Goal: Task Accomplishment & Management: Complete application form

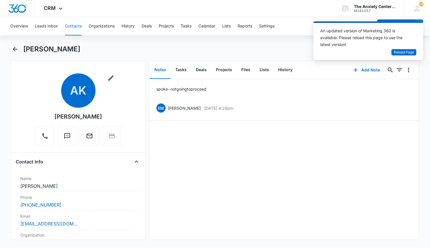
scroll to position [200, 0]
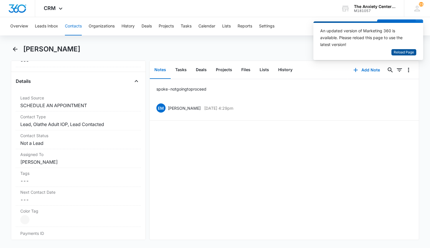
click at [396, 53] on span "Reload Page" at bounding box center [404, 52] width 20 height 5
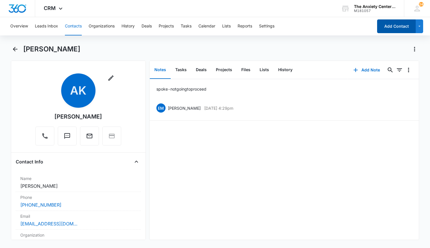
click at [386, 28] on button "Add Contact" at bounding box center [397, 26] width 39 height 14
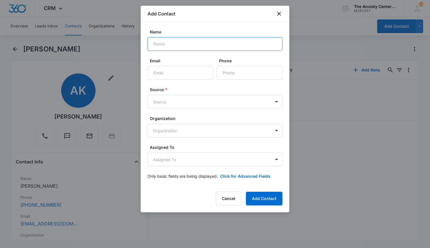
click at [161, 44] on input "Name" at bounding box center [215, 44] width 135 height 14
click at [165, 43] on input "[PERSON_NAME]" at bounding box center [215, 44] width 135 height 14
type input "[PERSON_NAME]"
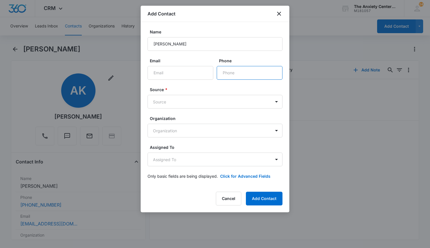
click at [233, 72] on input "Phone" at bounding box center [250, 73] width 66 height 14
paste input "[PHONE_NUMBER]"
type input "[PHONE_NUMBER]"
click at [182, 74] on input "Email" at bounding box center [181, 73] width 66 height 14
paste input "[PERSON_NAME][EMAIL_ADDRESS][PERSON_NAME][DOMAIN_NAME]"
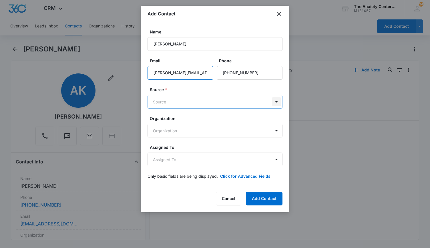
type input "[PERSON_NAME][EMAIL_ADDRESS][PERSON_NAME][DOMAIN_NAME]"
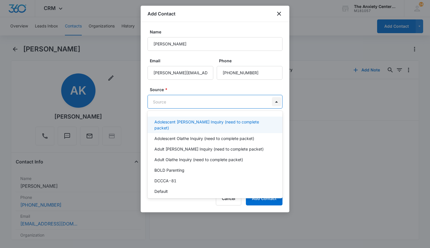
click at [278, 102] on body "CRM Apps Reputation Websites Forms CRM Email Social Payments POS Content Ads In…" at bounding box center [215, 124] width 430 height 248
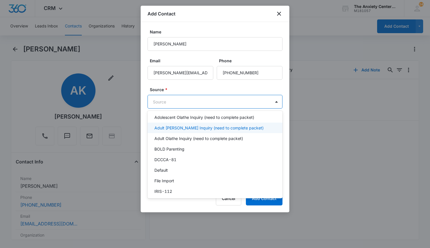
scroll to position [29, 0]
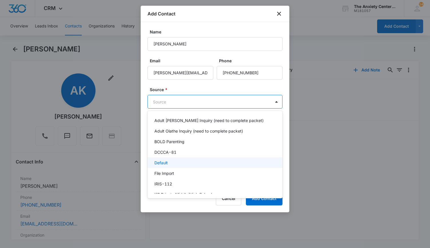
click at [173, 160] on div "Default" at bounding box center [215, 163] width 120 height 6
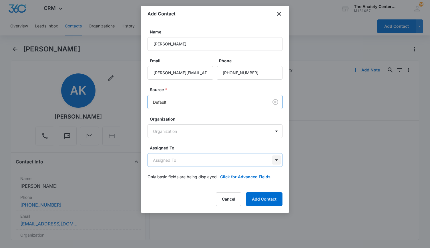
click at [278, 162] on body "CRM Apps Reputation Websites Forms CRM Email Social Payments POS Content Ads In…" at bounding box center [215, 124] width 430 height 248
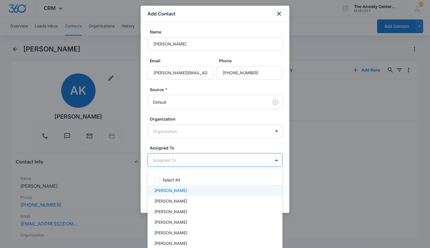
click at [181, 189] on div "[PERSON_NAME]" at bounding box center [215, 191] width 120 height 6
click at [348, 171] on div at bounding box center [215, 124] width 430 height 248
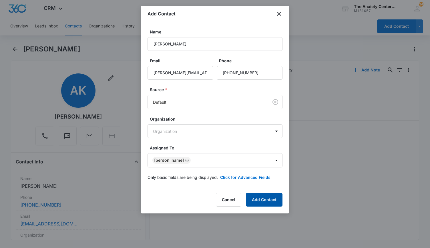
click at [275, 200] on button "Add Contact" at bounding box center [264, 200] width 37 height 14
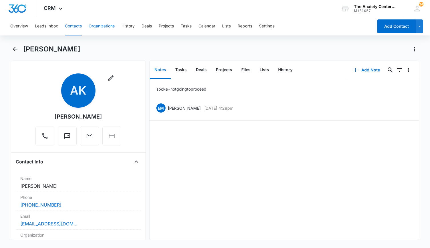
click at [106, 26] on button "Organizations" at bounding box center [102, 26] width 26 height 18
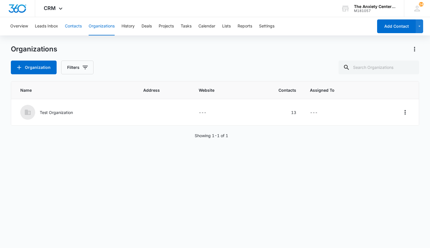
click at [78, 26] on button "Contacts" at bounding box center [73, 26] width 17 height 18
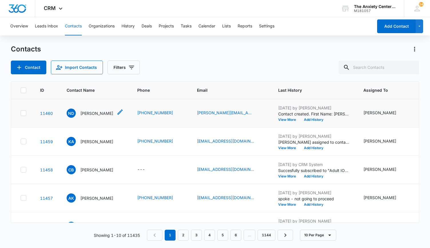
click at [100, 114] on p "[PERSON_NAME]" at bounding box center [96, 113] width 33 height 6
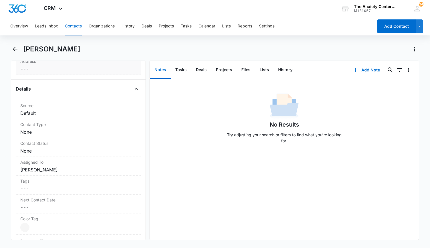
scroll to position [200, 0]
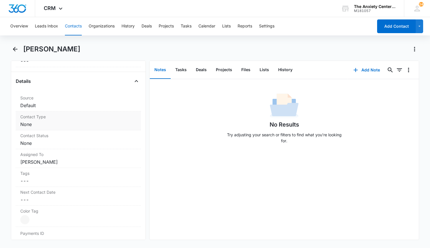
click at [112, 122] on dd "Cancel Save Changes None" at bounding box center [78, 124] width 116 height 7
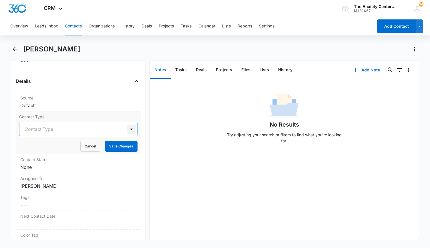
click at [128, 130] on div at bounding box center [131, 129] width 9 height 9
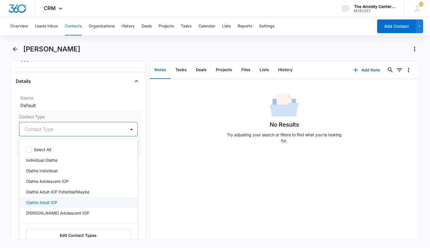
click at [75, 201] on div "Olathe Adult IOP" at bounding box center [78, 203] width 104 height 6
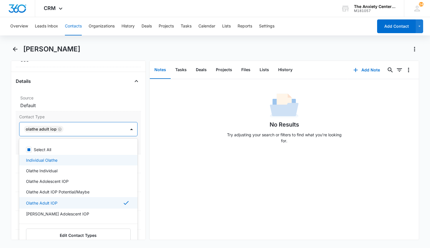
click at [76, 159] on div "Individual Olathe" at bounding box center [78, 160] width 104 height 6
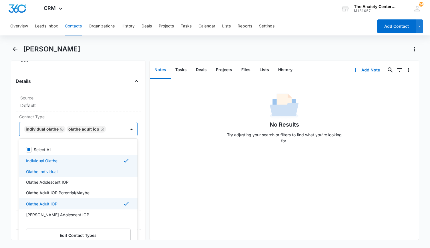
click at [161, 173] on div "No Results Try adjusting your search or filters to find what you’re looking for." at bounding box center [285, 159] width 270 height 161
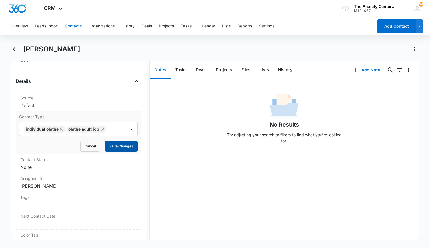
click at [117, 147] on button "Save Changes" at bounding box center [121, 146] width 33 height 11
click at [103, 164] on dd "Cancel Save Changes None" at bounding box center [78, 167] width 116 height 7
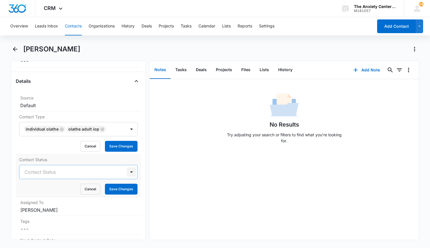
click at [129, 173] on div at bounding box center [131, 172] width 9 height 9
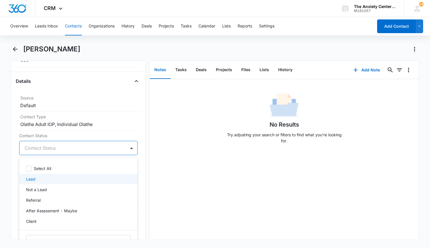
click at [92, 178] on div "Lead" at bounding box center [78, 179] width 104 height 6
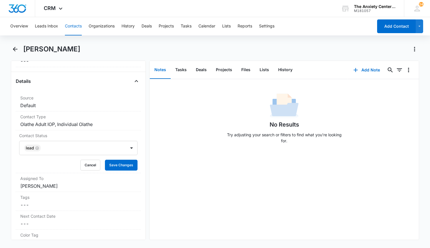
click at [189, 178] on div "No Results Try adjusting your search or filters to find what you’re looking for." at bounding box center [285, 159] width 270 height 161
click at [129, 163] on button "Save Changes" at bounding box center [121, 165] width 33 height 11
click at [363, 70] on button "Add Note" at bounding box center [367, 70] width 38 height 14
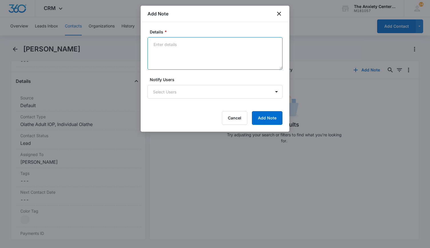
click at [175, 50] on textarea "Details *" at bounding box center [215, 53] width 135 height 33
type textarea "sent intake packet and referrals for individual therapist"
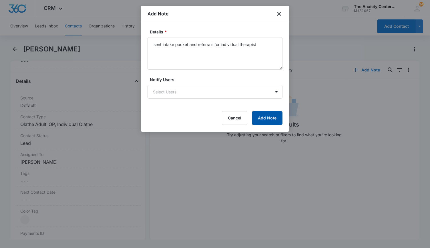
click at [281, 119] on button "Add Note" at bounding box center [267, 118] width 31 height 14
